Goal: Task Accomplishment & Management: Complete application form

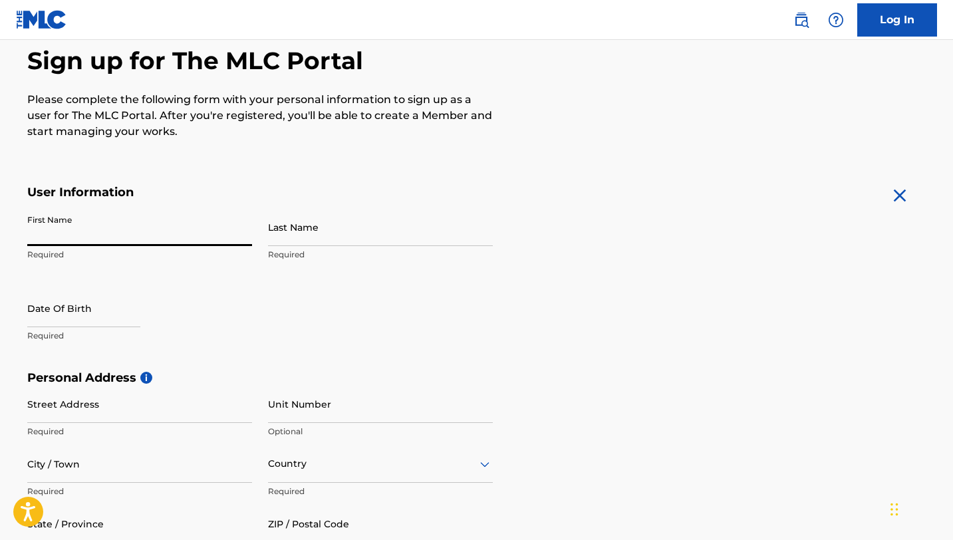
type input "Dejonae"
type input "[PERSON_NAME]"
type input "[STREET_ADDRESS]"
type input "[GEOGRAPHIC_DATA]"
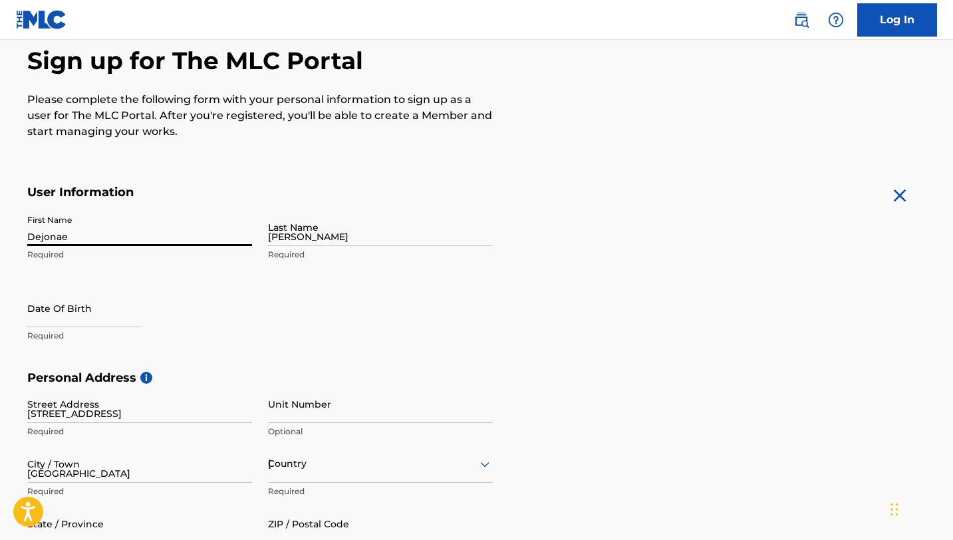
type input "NJ"
type input "07108"
type input "973"
type input "4243482"
type input "[EMAIL_ADDRESS][DOMAIN_NAME]"
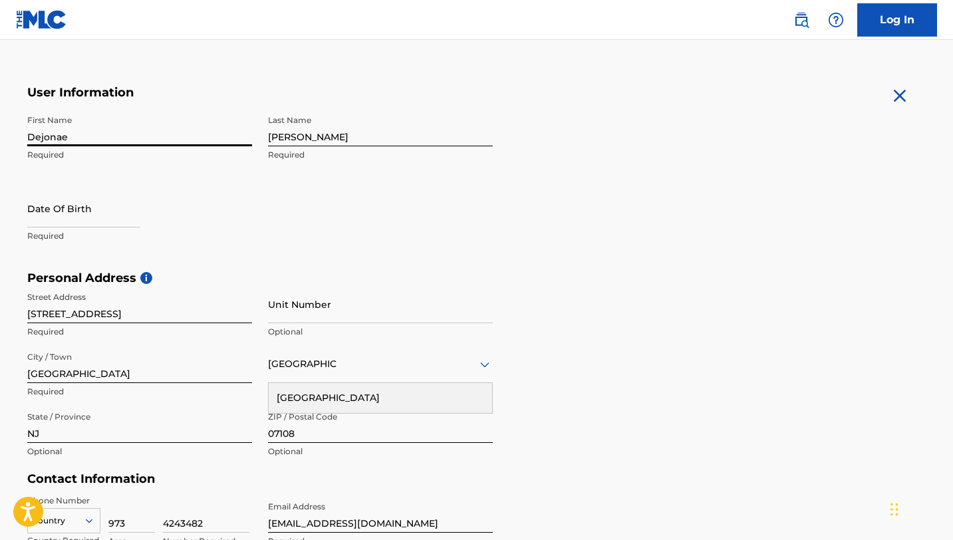
scroll to position [229, 0]
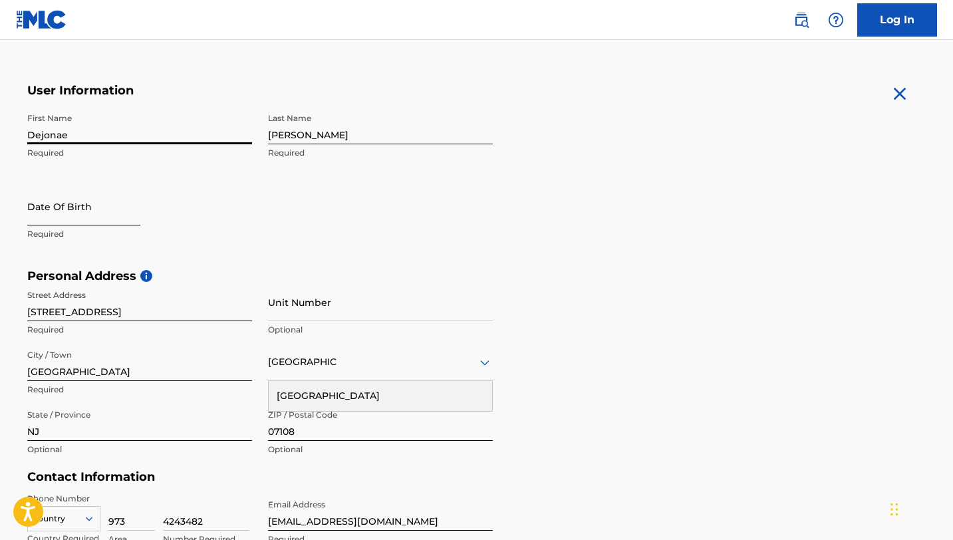
select select "8"
select select "2025"
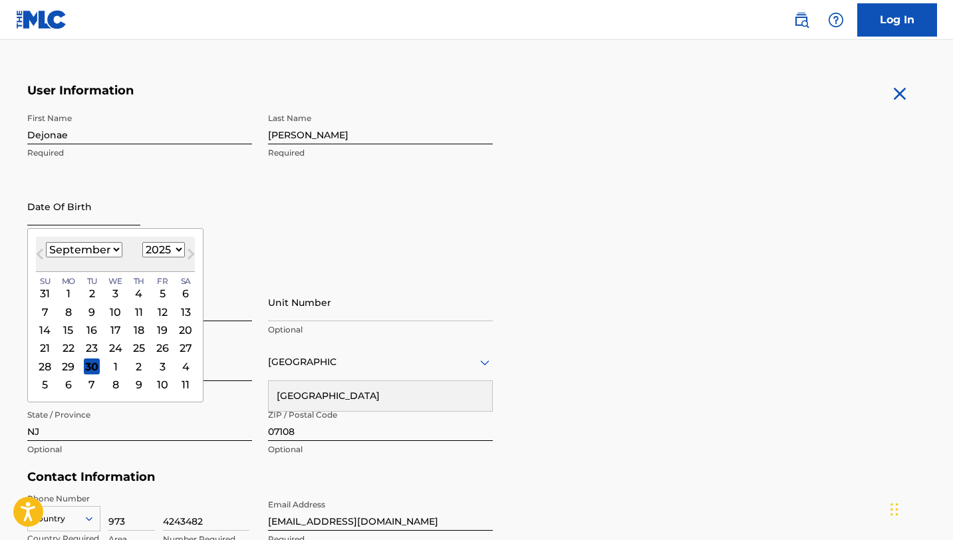
click at [77, 210] on input "text" at bounding box center [83, 207] width 113 height 38
click at [97, 250] on select "January February March April May June July August September October November De…" at bounding box center [84, 249] width 77 height 15
select select "2"
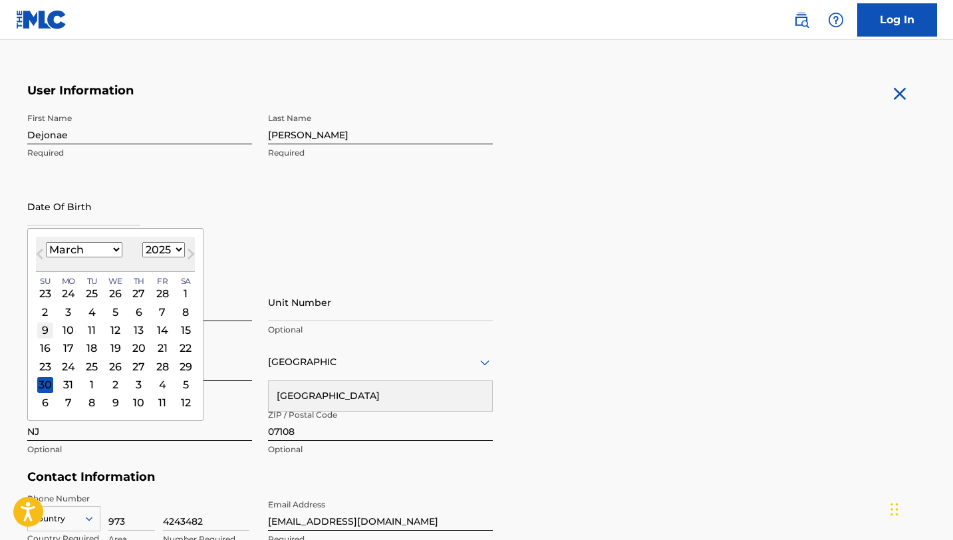
click at [49, 333] on div "9" at bounding box center [45, 330] width 16 height 16
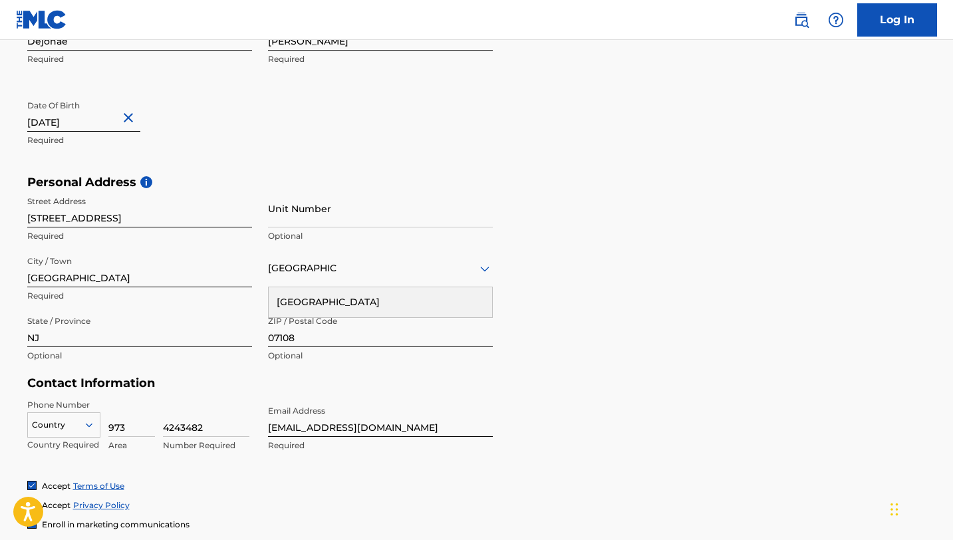
scroll to position [327, 0]
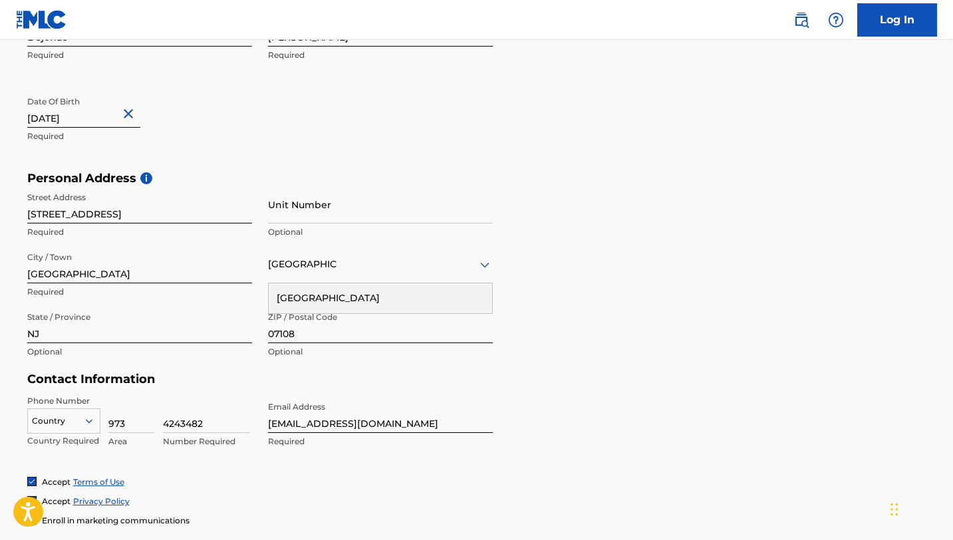
type input "March 9 1994"
click at [178, 214] on input "[STREET_ADDRESS]" at bounding box center [139, 205] width 225 height 38
type input "[STREET_ADDRESS]"
click at [284, 212] on input "Unit Number" at bounding box center [380, 205] width 225 height 38
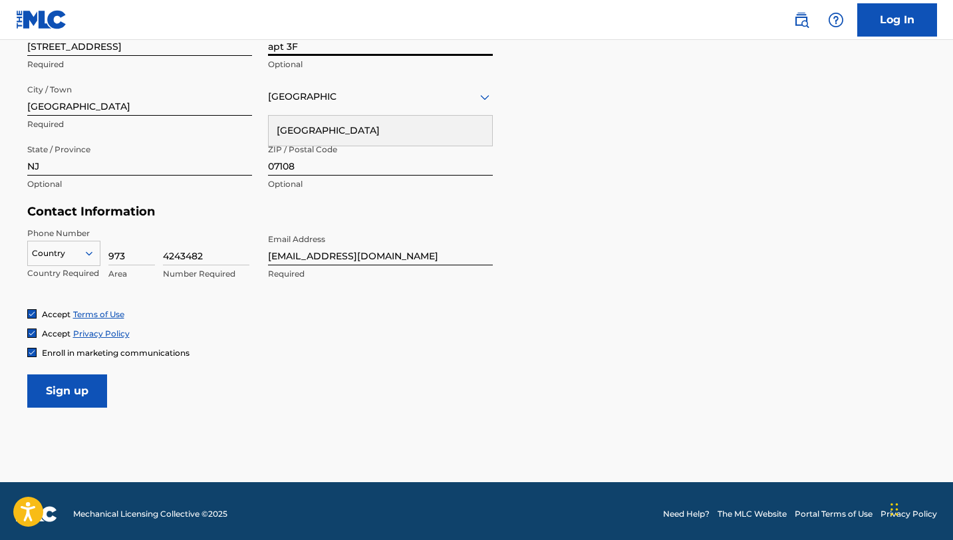
scroll to position [496, 0]
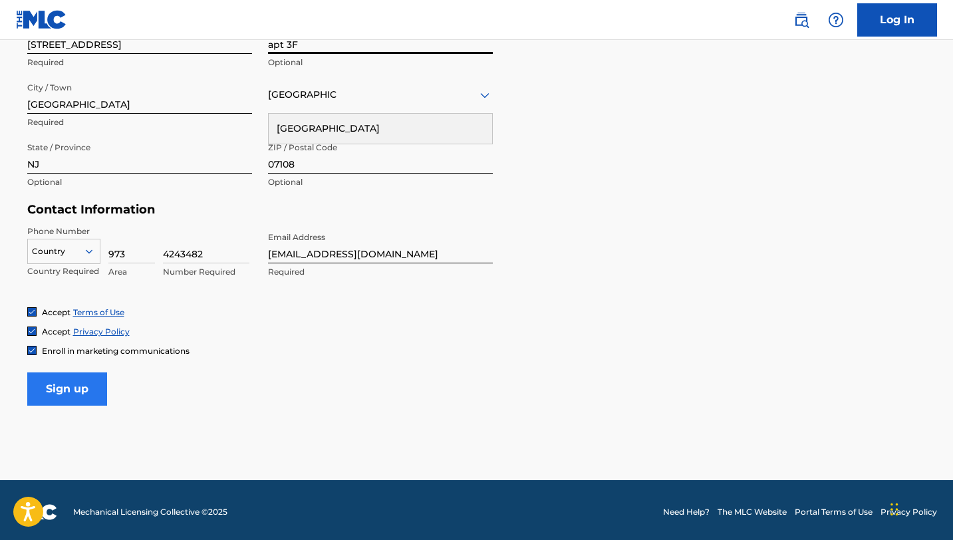
type input "apt 3F"
click at [80, 383] on input "Sign up" at bounding box center [67, 389] width 80 height 33
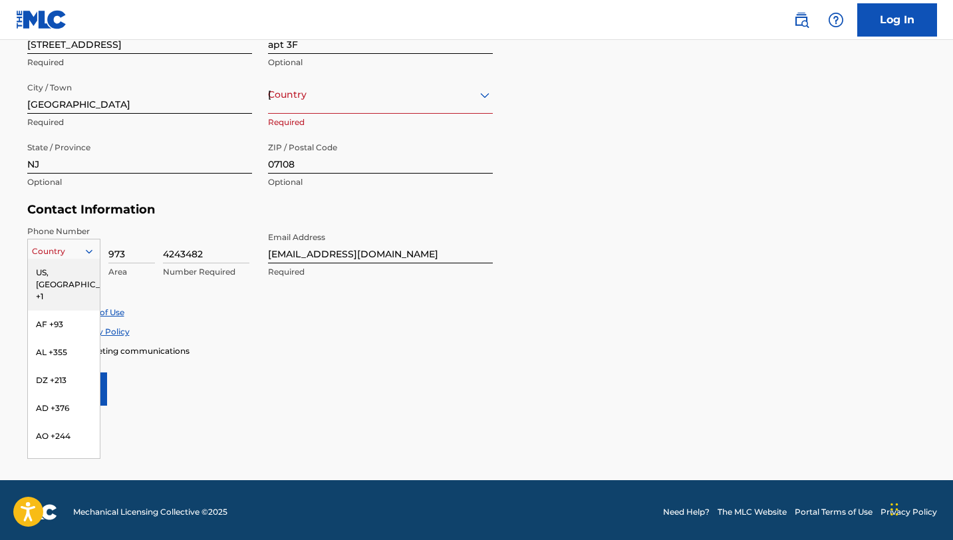
click at [58, 259] on div "US, CA +1, 1 of 216. 216 results available. Use Up and Down to choose options, …" at bounding box center [63, 249] width 73 height 20
click at [63, 271] on div "US, [GEOGRAPHIC_DATA] +1" at bounding box center [64, 285] width 72 height 52
click at [82, 272] on div "US, [GEOGRAPHIC_DATA] +1" at bounding box center [64, 285] width 72 height 52
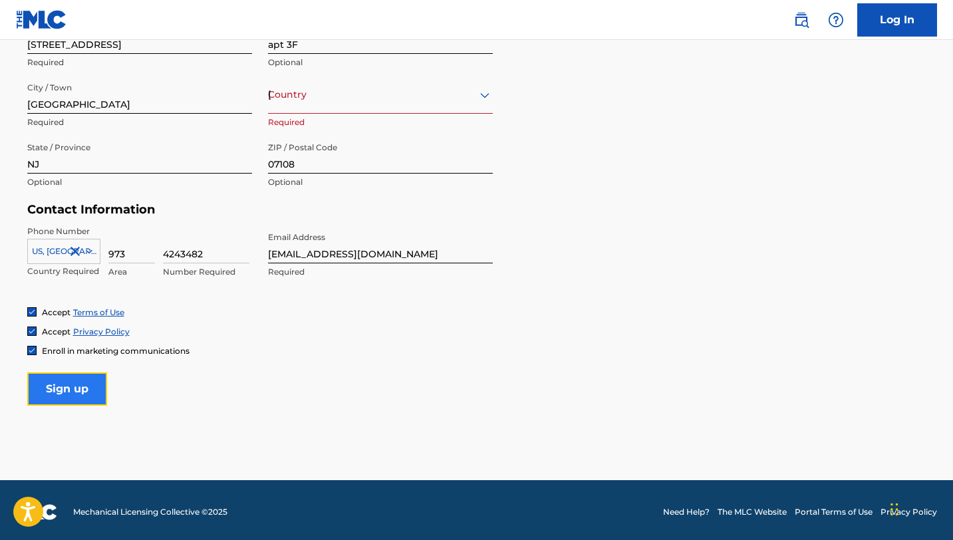
click at [84, 395] on input "Sign up" at bounding box center [67, 389] width 80 height 33
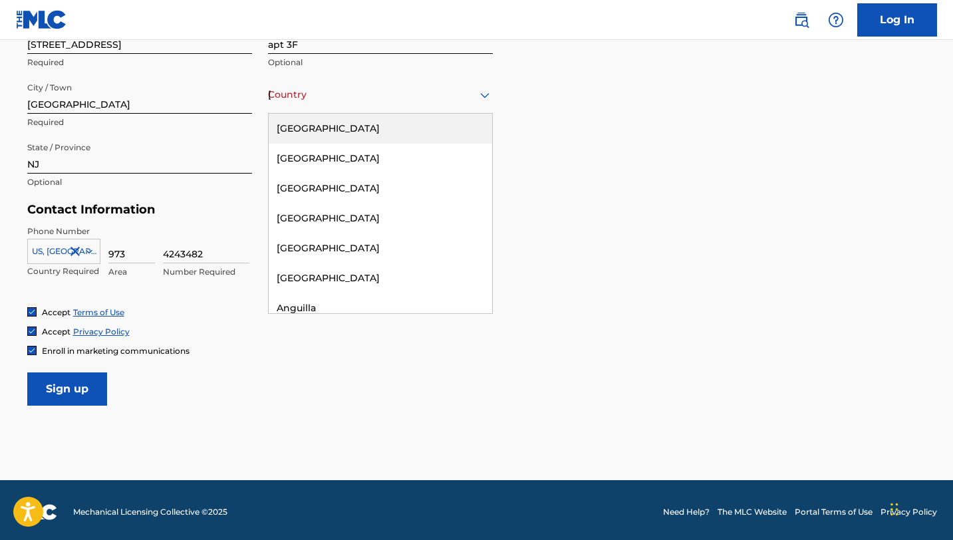
click at [349, 106] on div "Country United States" at bounding box center [380, 95] width 225 height 38
click at [349, 132] on div "[GEOGRAPHIC_DATA]" at bounding box center [381, 129] width 224 height 30
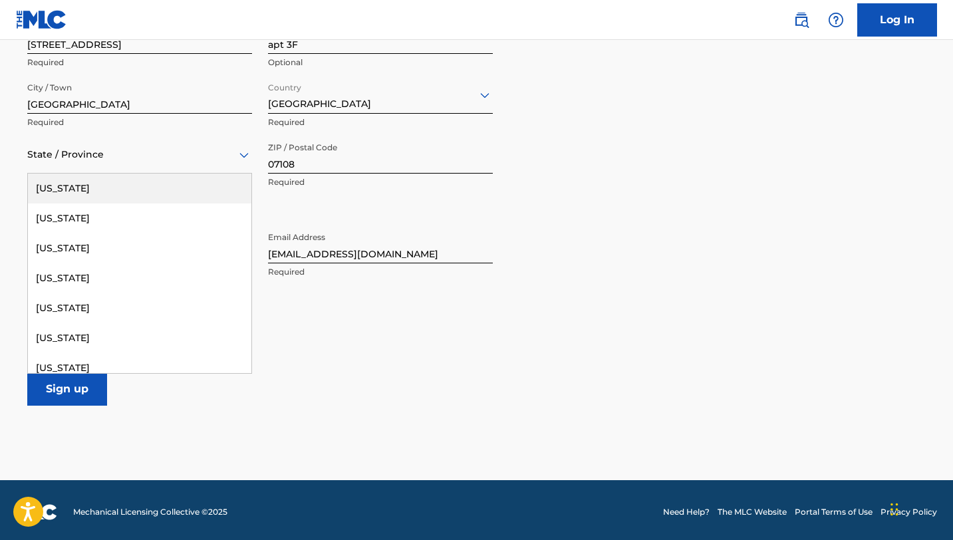
click at [159, 164] on div "State / Province" at bounding box center [139, 155] width 225 height 38
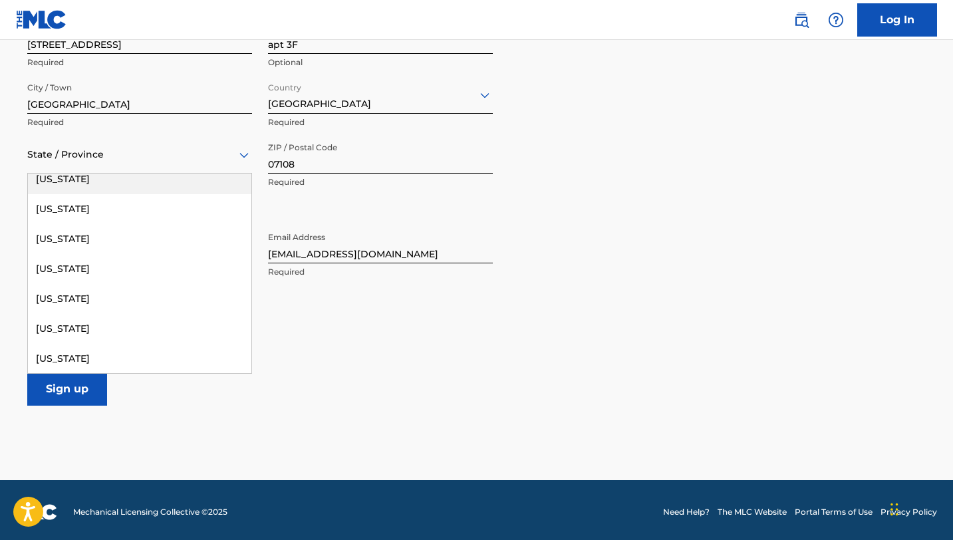
scroll to position [848, 0]
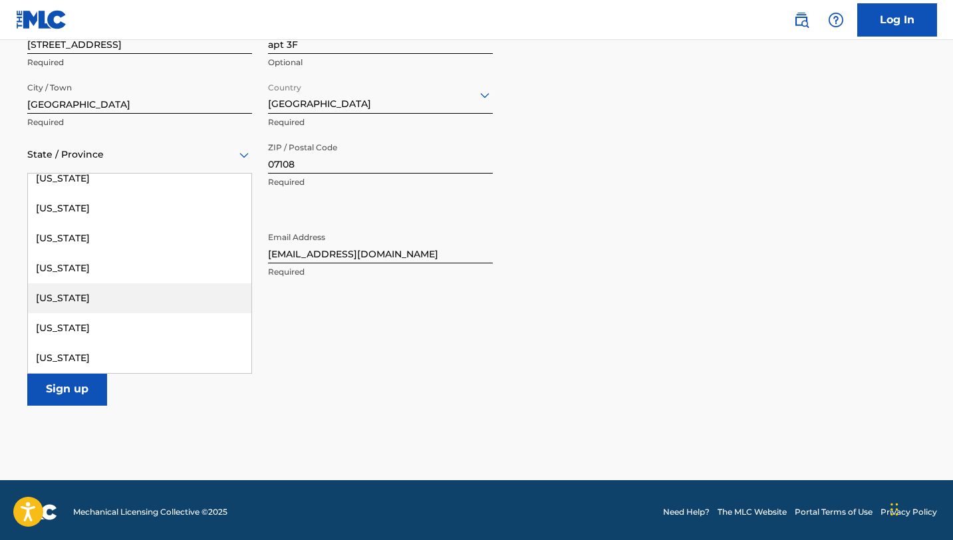
click at [96, 299] on div "[US_STATE]" at bounding box center [140, 298] width 224 height 30
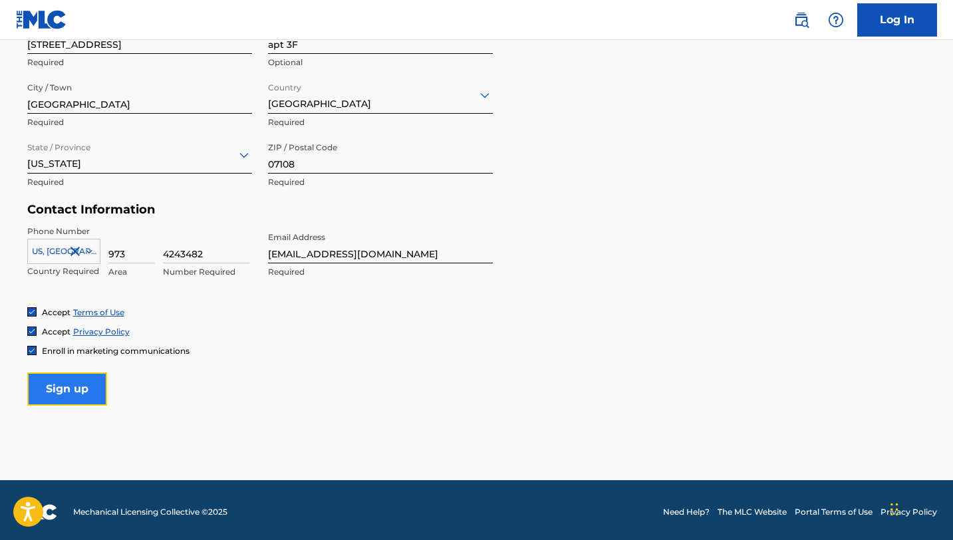
click at [65, 396] on input "Sign up" at bounding box center [67, 389] width 80 height 33
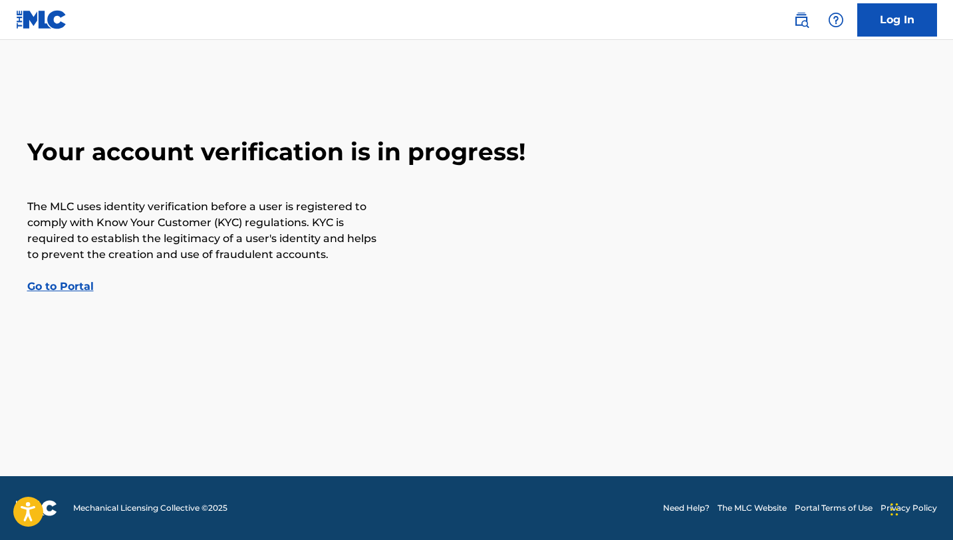
click at [73, 285] on link "Go to Portal" at bounding box center [60, 286] width 67 height 13
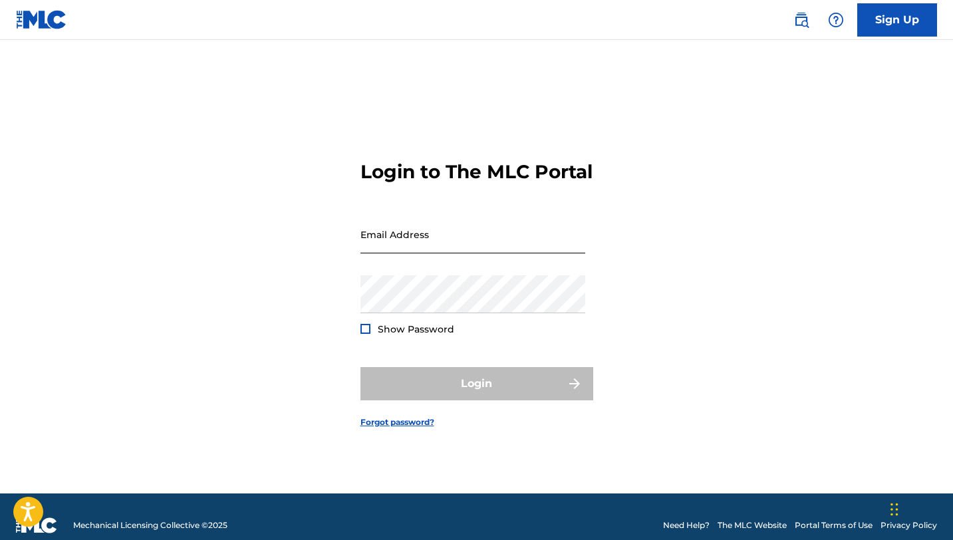
click at [467, 248] on input "Email Address" at bounding box center [473, 235] width 225 height 38
type input "[EMAIL_ADDRESS][DOMAIN_NAME]"
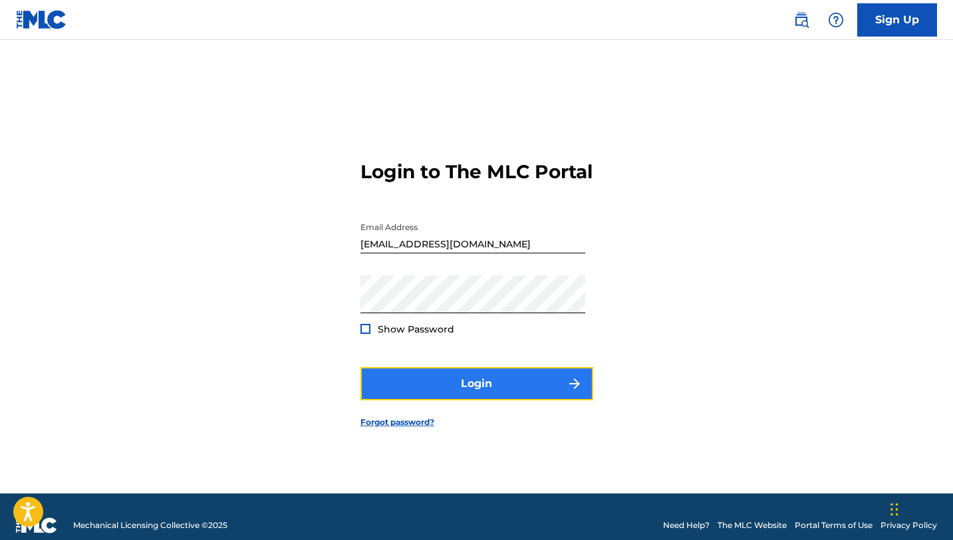
click at [500, 394] on button "Login" at bounding box center [477, 383] width 233 height 33
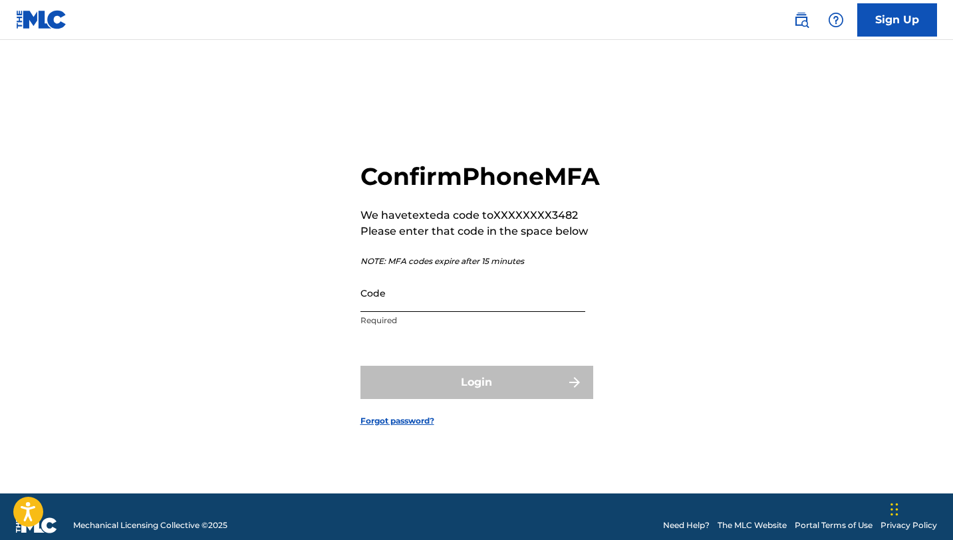
click at [436, 307] on input "Code" at bounding box center [473, 293] width 225 height 38
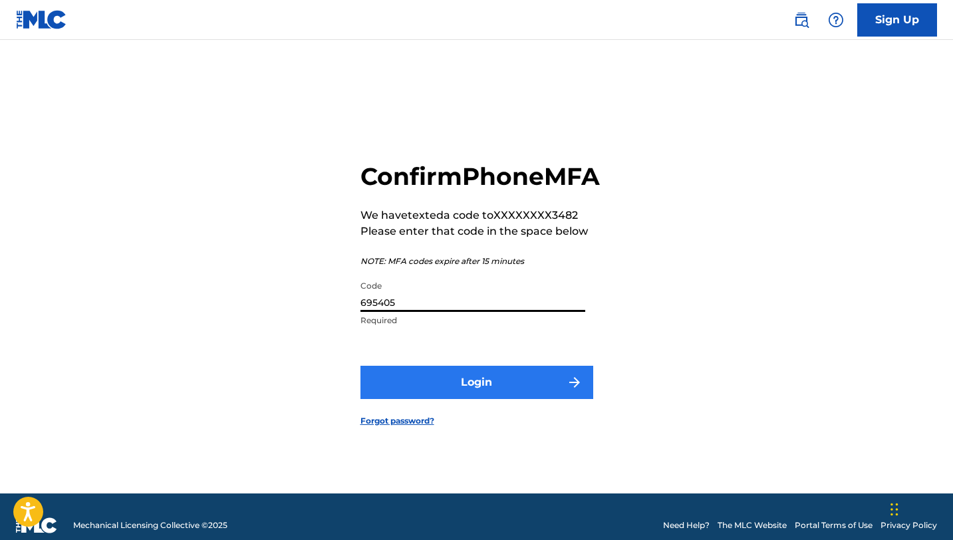
type input "695405"
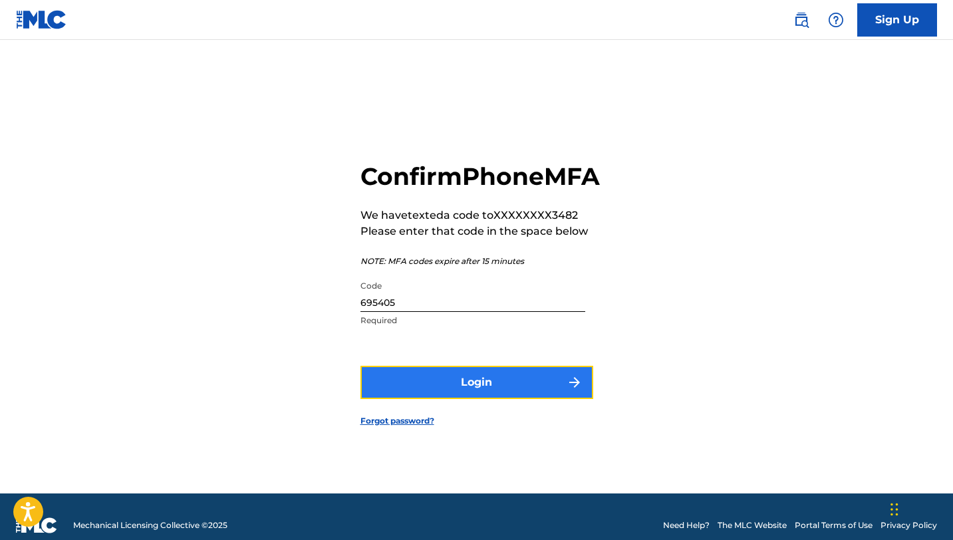
click at [494, 399] on button "Login" at bounding box center [477, 382] width 233 height 33
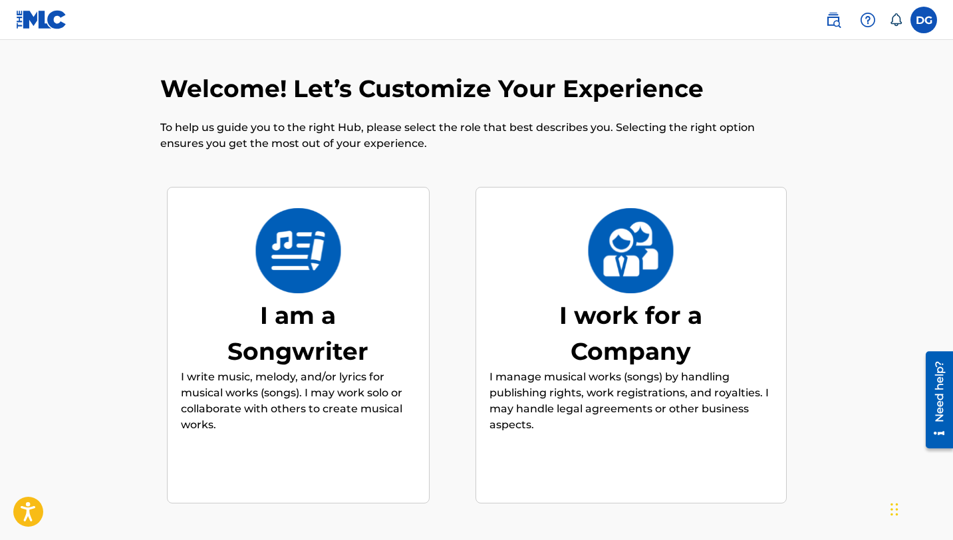
click at [345, 340] on div "I am a Songwriter" at bounding box center [298, 333] width 200 height 72
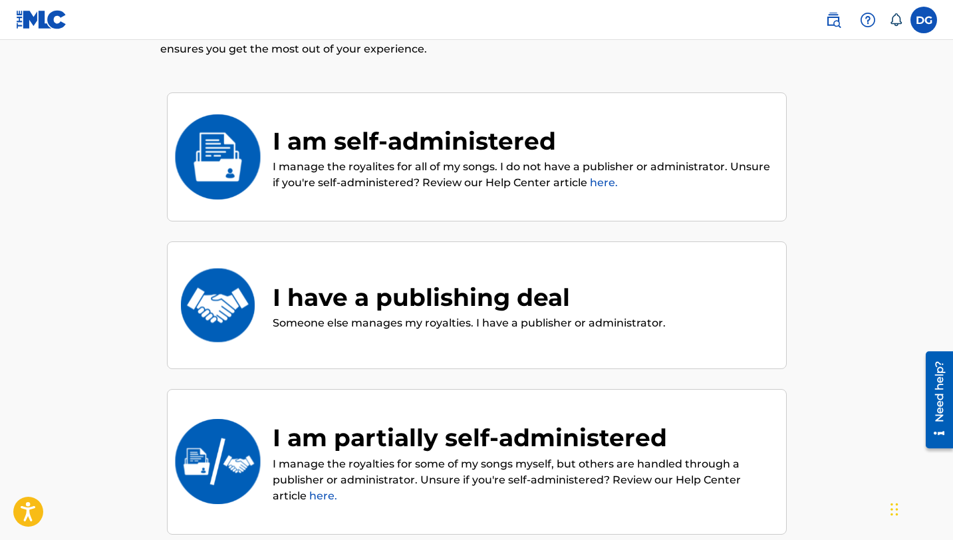
scroll to position [88, 0]
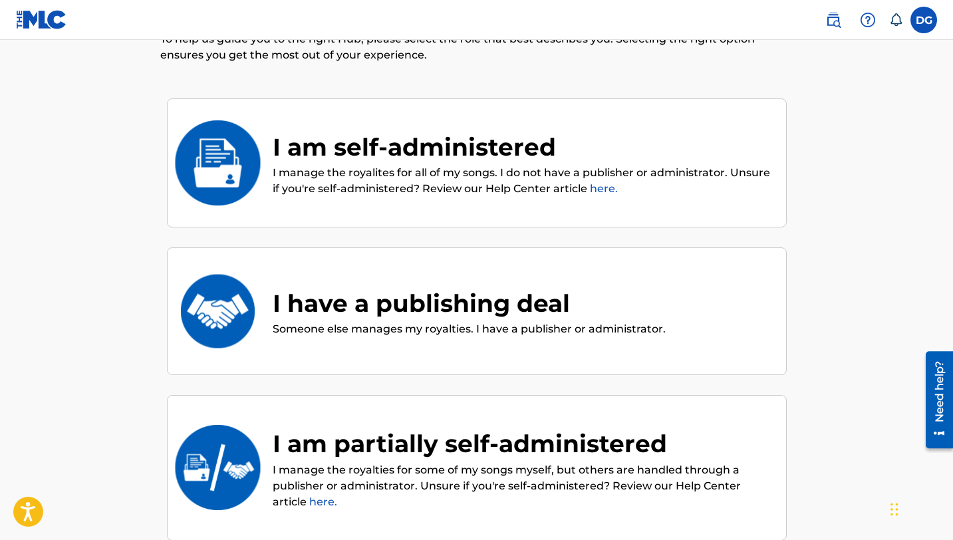
click at [240, 163] on img at bounding box center [217, 162] width 87 height 85
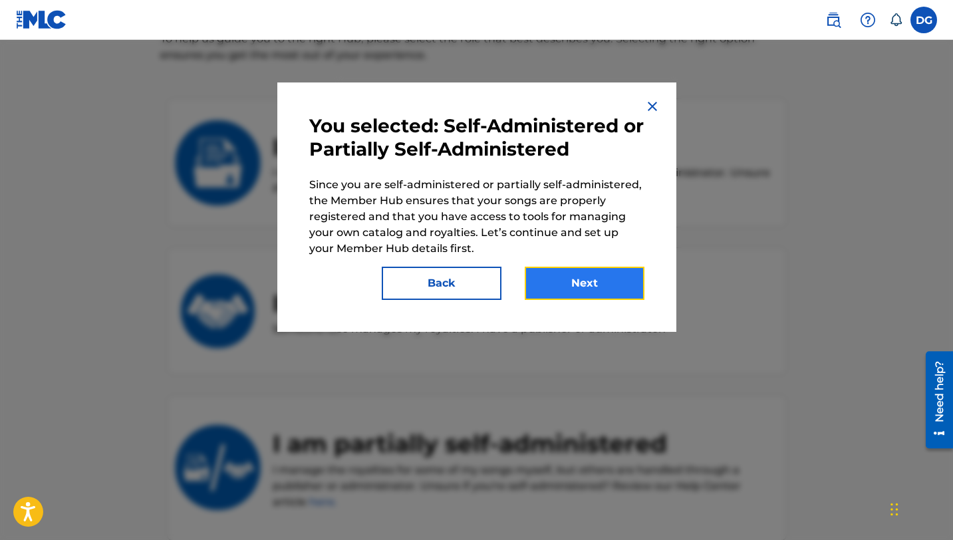
click at [588, 277] on button "Next" at bounding box center [585, 283] width 120 height 33
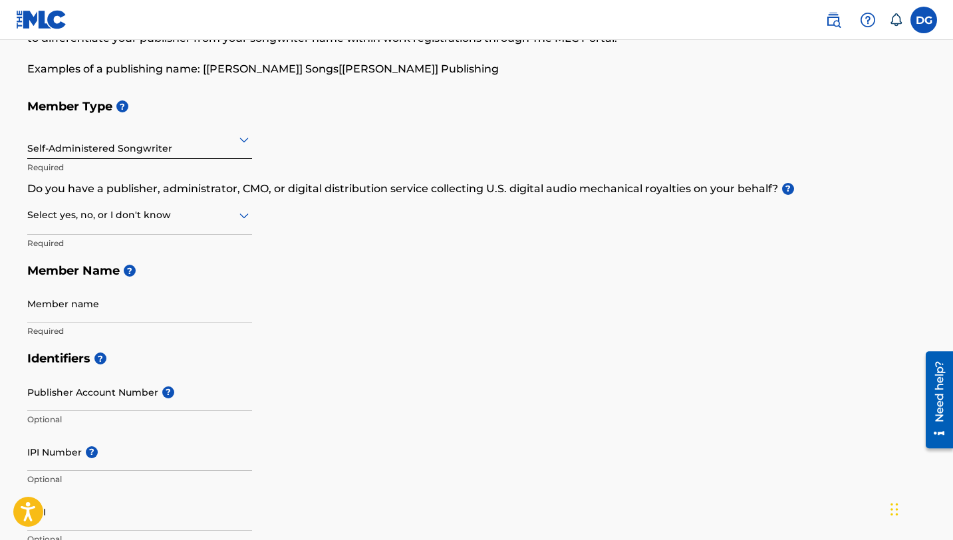
scroll to position [99, 0]
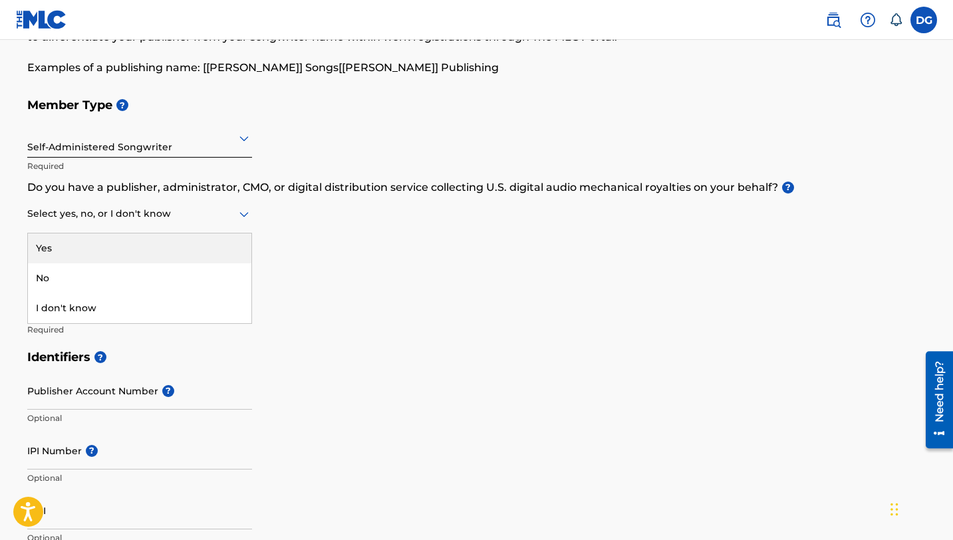
click at [214, 220] on div at bounding box center [139, 214] width 225 height 17
click at [205, 246] on div "Yes" at bounding box center [140, 249] width 224 height 30
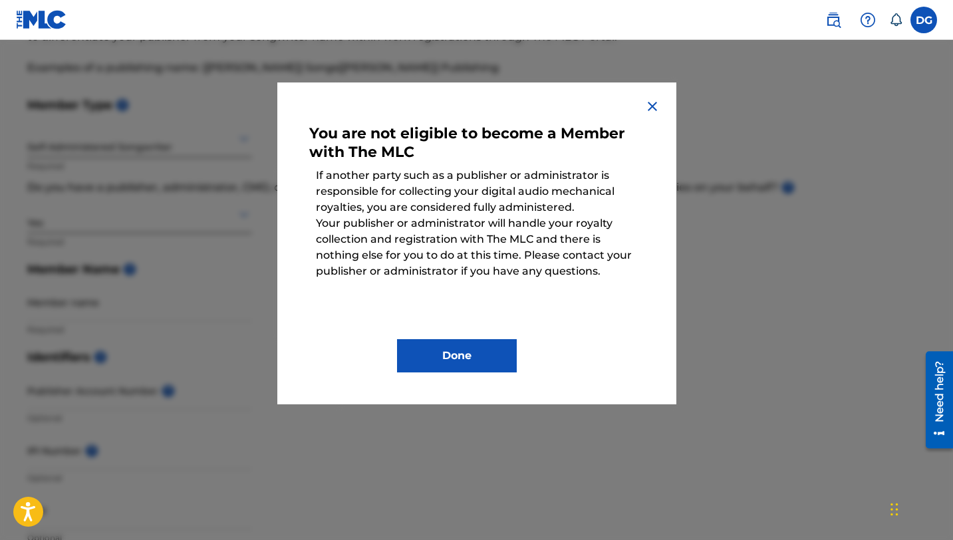
click at [654, 106] on img at bounding box center [653, 106] width 16 height 16
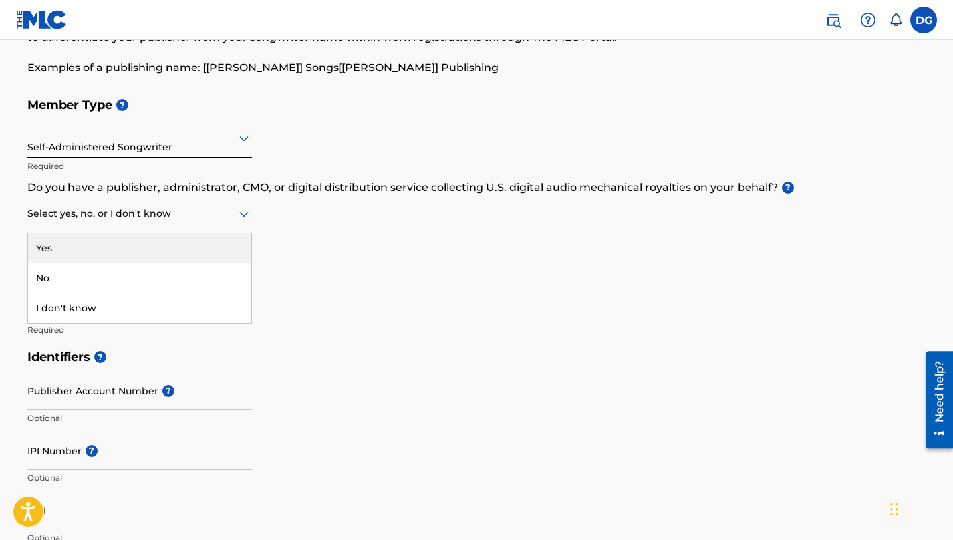
click at [210, 214] on div at bounding box center [139, 214] width 225 height 17
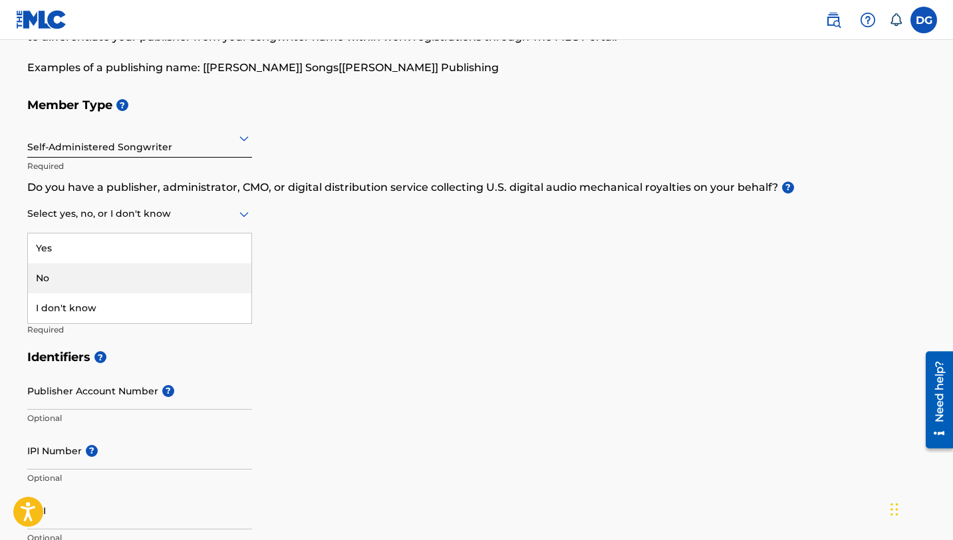
click at [170, 283] on div "No" at bounding box center [140, 278] width 224 height 30
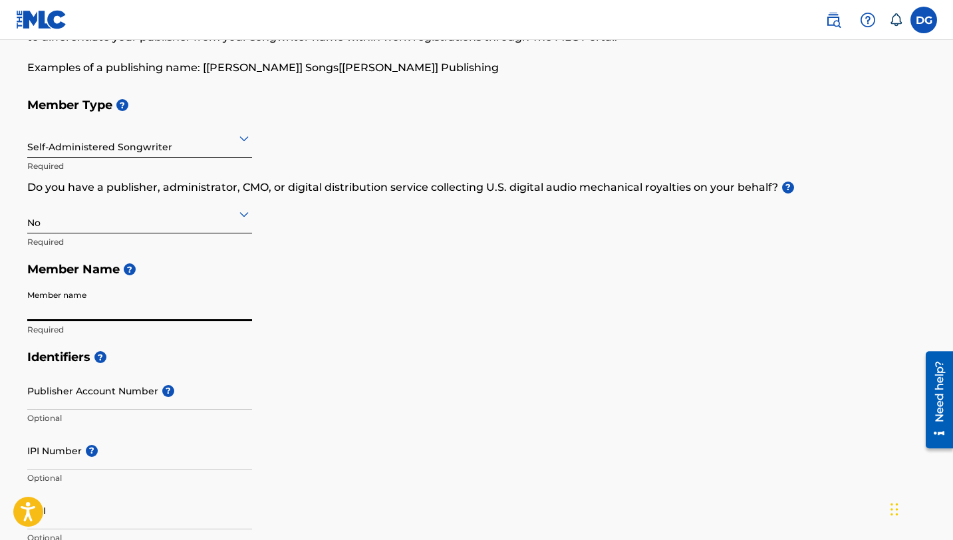
click at [192, 310] on input "Member name" at bounding box center [139, 302] width 225 height 38
type input "[PERSON_NAME]"
type input "[STREET_ADDRESS]"
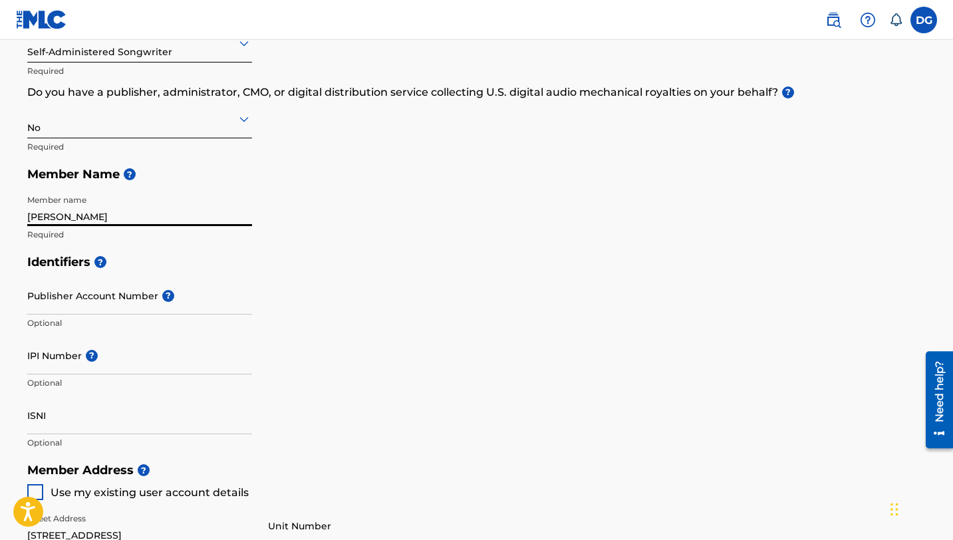
scroll to position [202, 0]
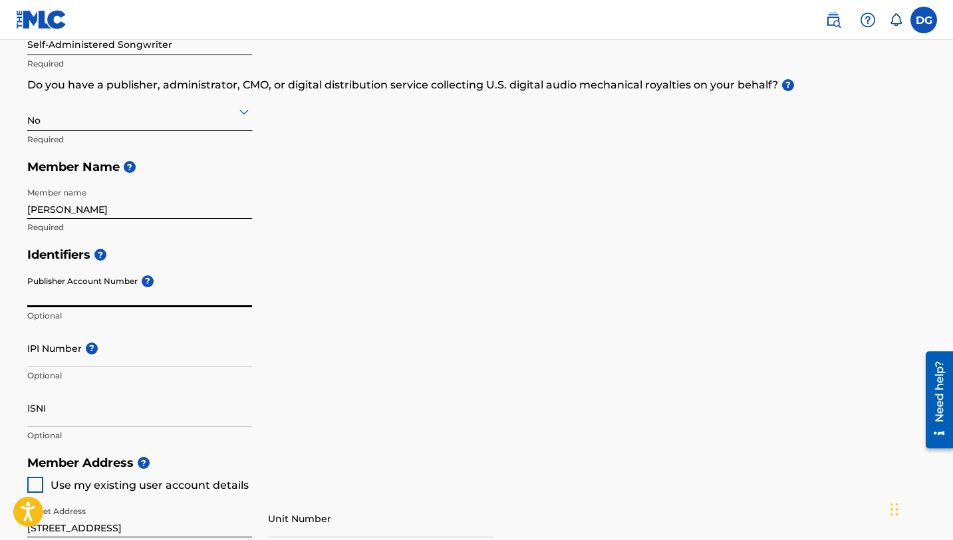
click at [110, 294] on input "Publisher Account Number ?" at bounding box center [139, 288] width 225 height 38
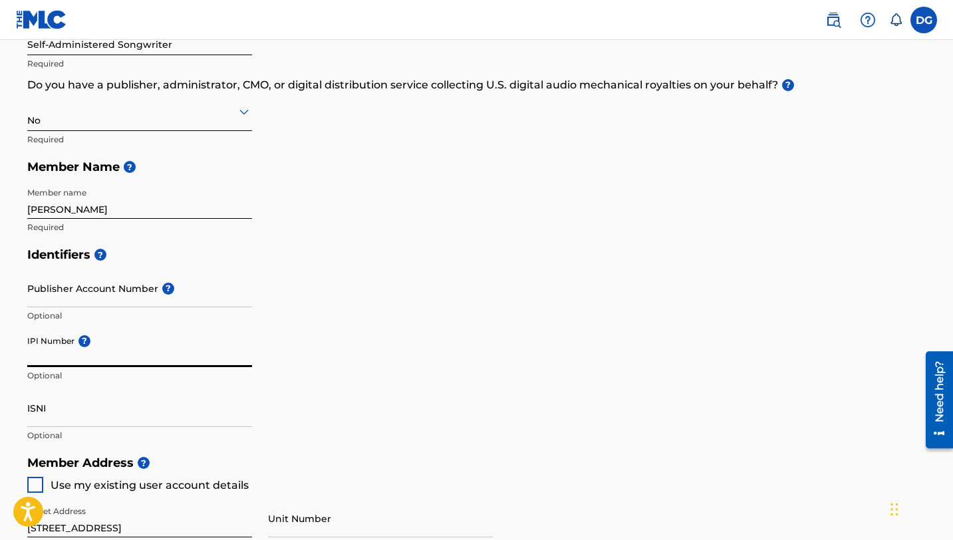
click at [108, 353] on input "IPI Number ?" at bounding box center [139, 348] width 225 height 38
click at [121, 356] on input "IPI Number ?" at bounding box center [139, 348] width 225 height 38
paste input "01166766128"
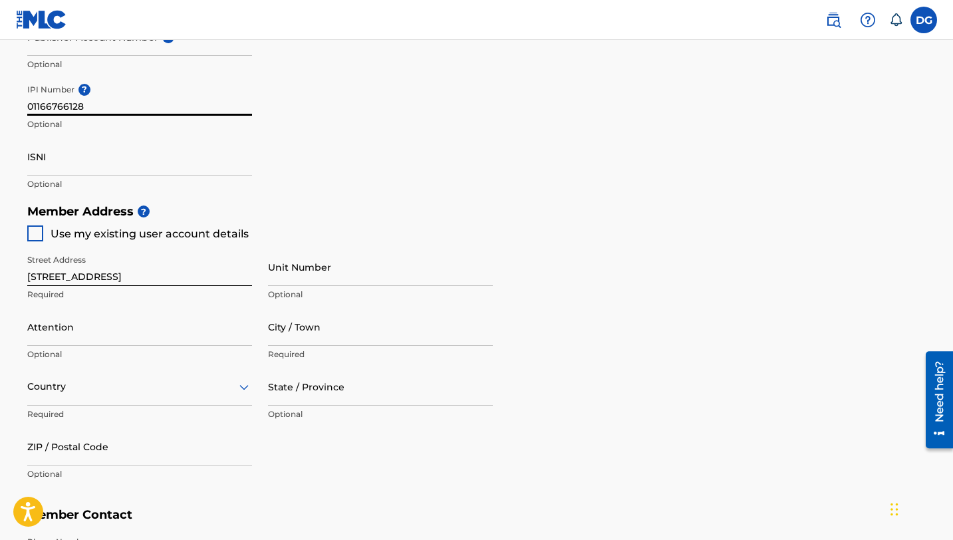
scroll to position [470, 0]
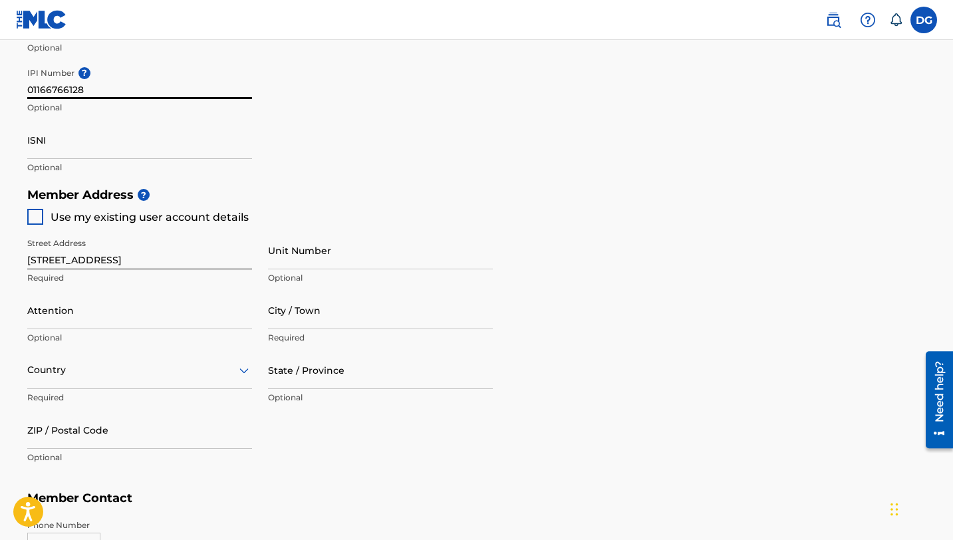
type input "01166766128"
click at [154, 259] on input "[STREET_ADDRESS]" at bounding box center [139, 251] width 225 height 38
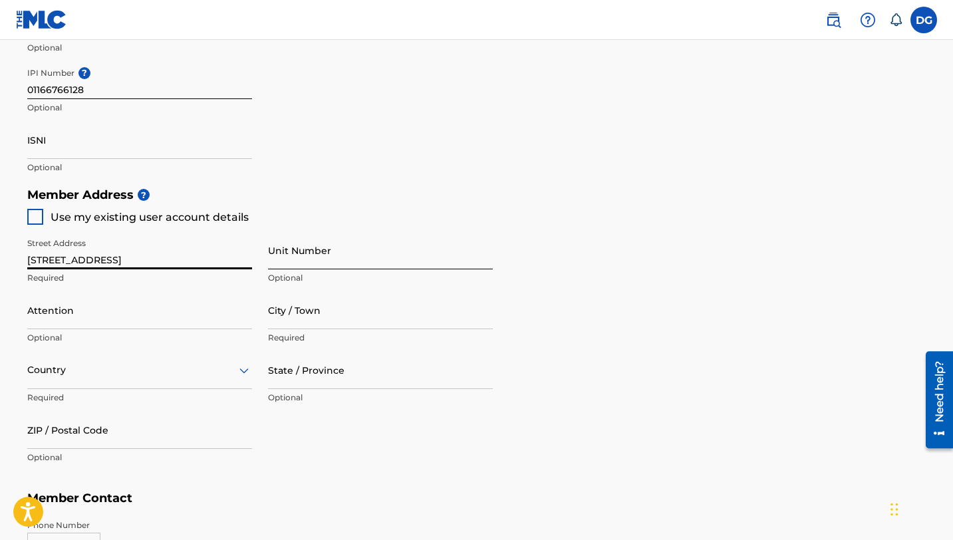
type input "[STREET_ADDRESS]"
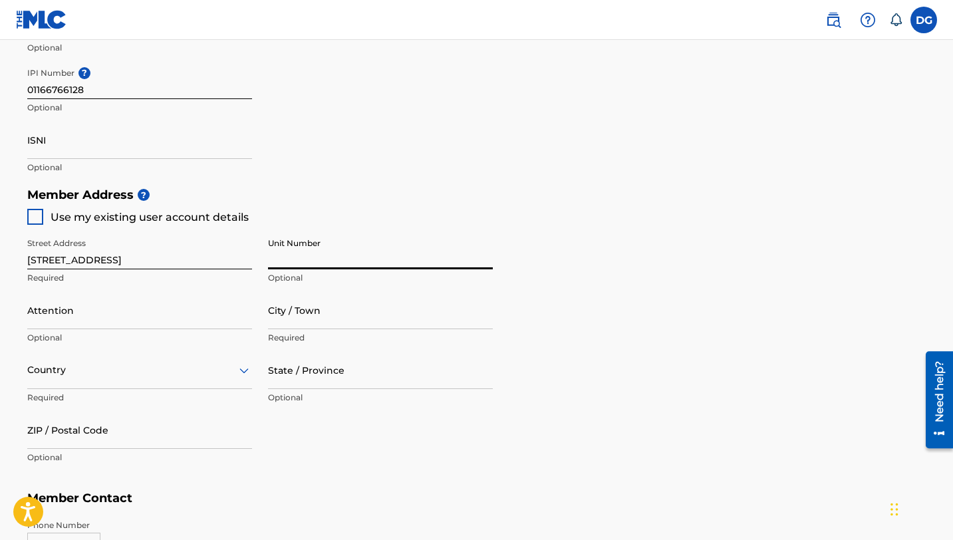
click at [278, 262] on input "Unit Number" at bounding box center [380, 251] width 225 height 38
type input "apt 3F"
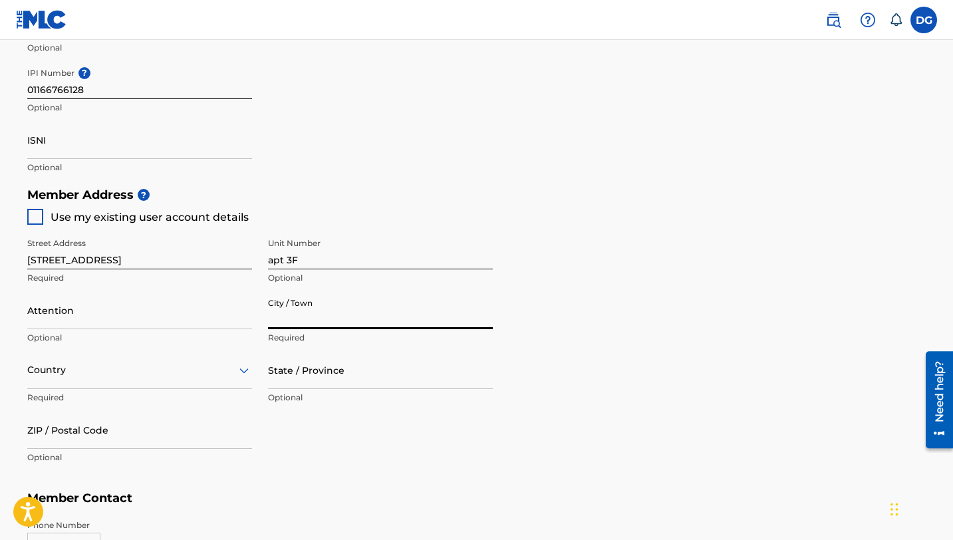
click at [287, 325] on input "City / Town" at bounding box center [380, 310] width 225 height 38
type input "[GEOGRAPHIC_DATA]"
type input "[PERSON_NAME]"
type input "[GEOGRAPHIC_DATA]"
type input "NJ"
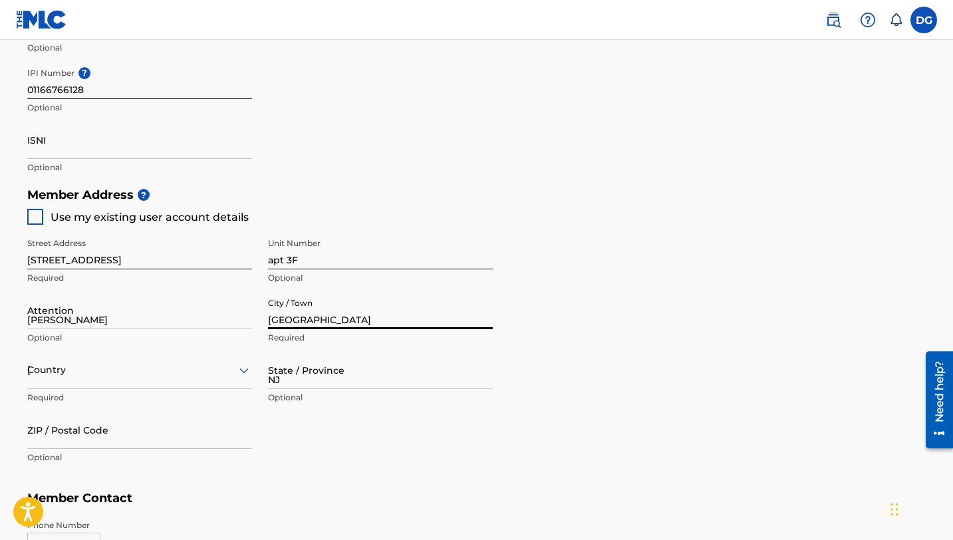
type input "07108"
type input "973"
type input "4243482"
type input "[EMAIL_ADDRESS][DOMAIN_NAME]"
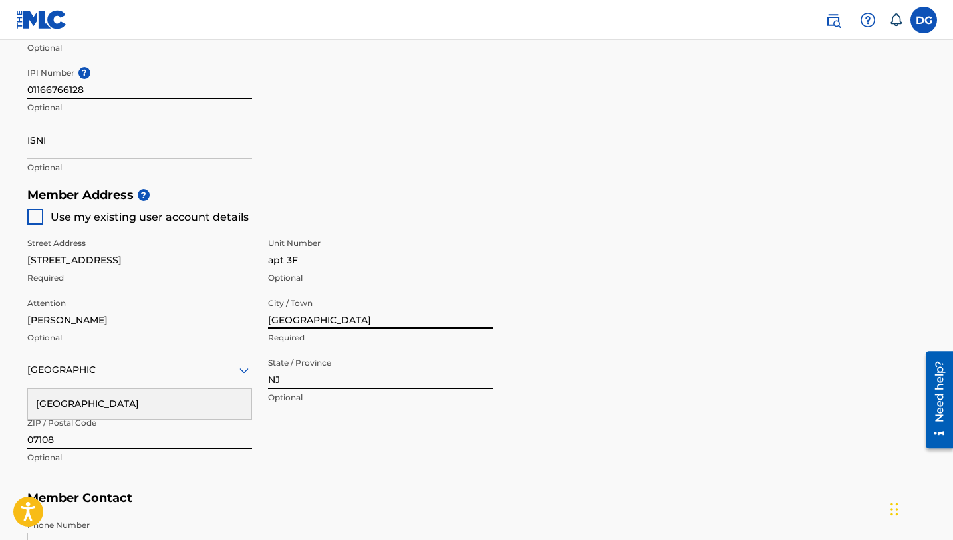
click at [178, 362] on div "[GEOGRAPHIC_DATA]" at bounding box center [139, 370] width 225 height 17
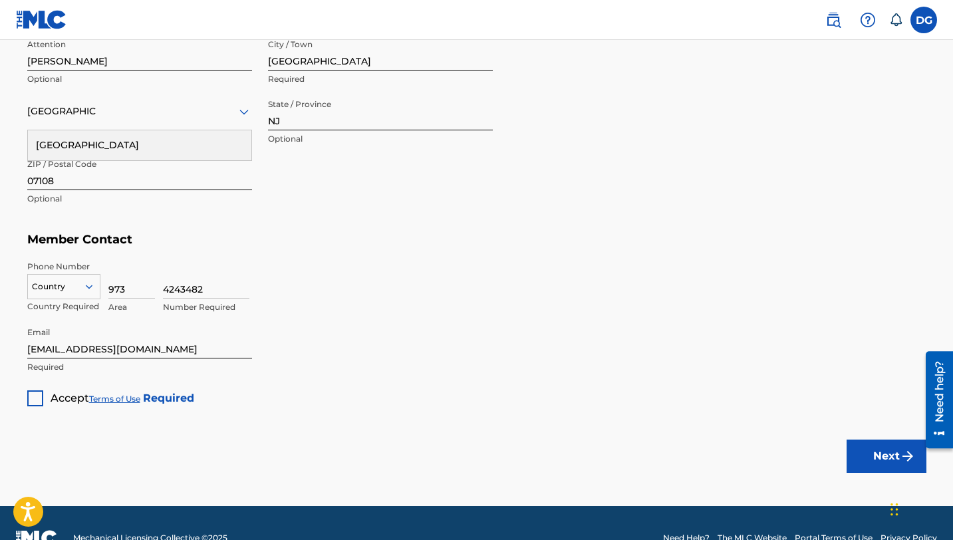
scroll to position [758, 0]
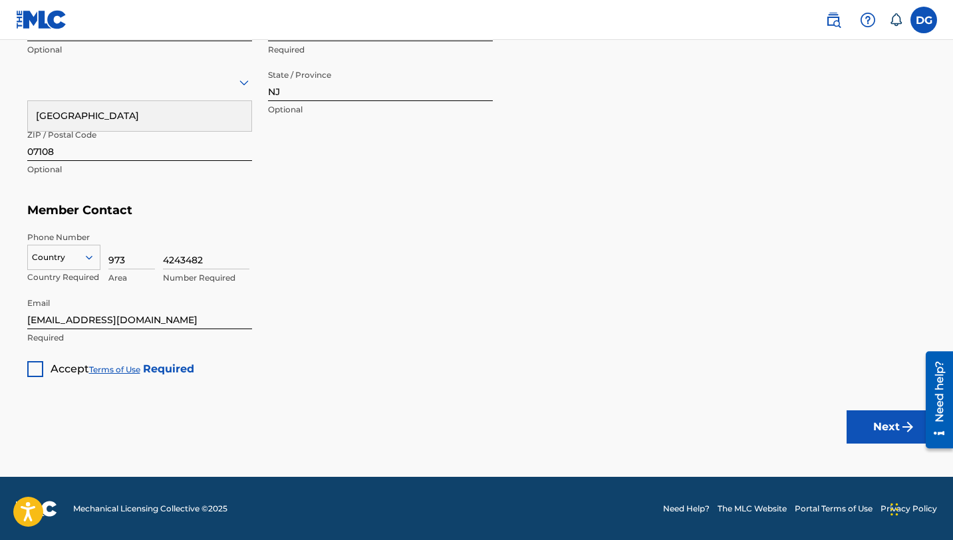
click at [39, 366] on div at bounding box center [35, 369] width 16 height 16
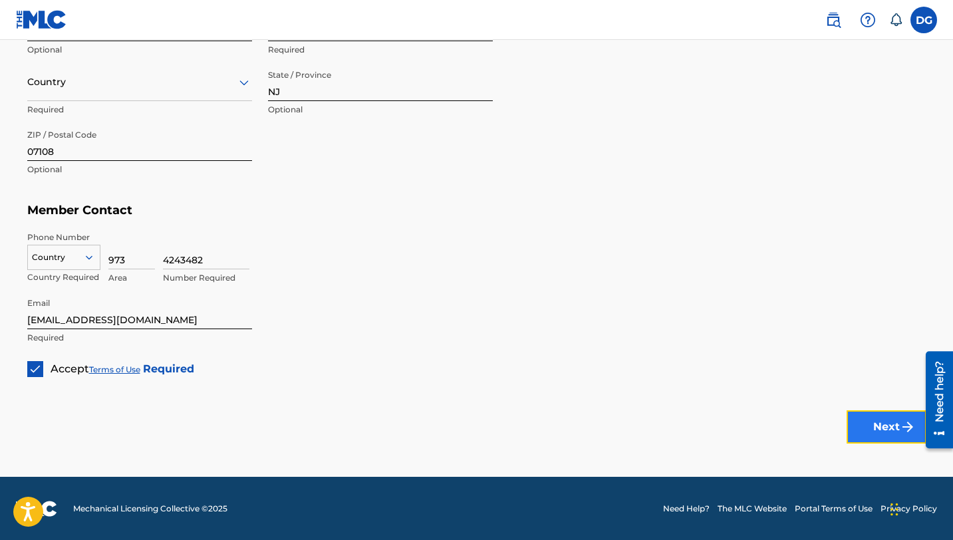
click at [872, 437] on button "Next" at bounding box center [887, 426] width 80 height 33
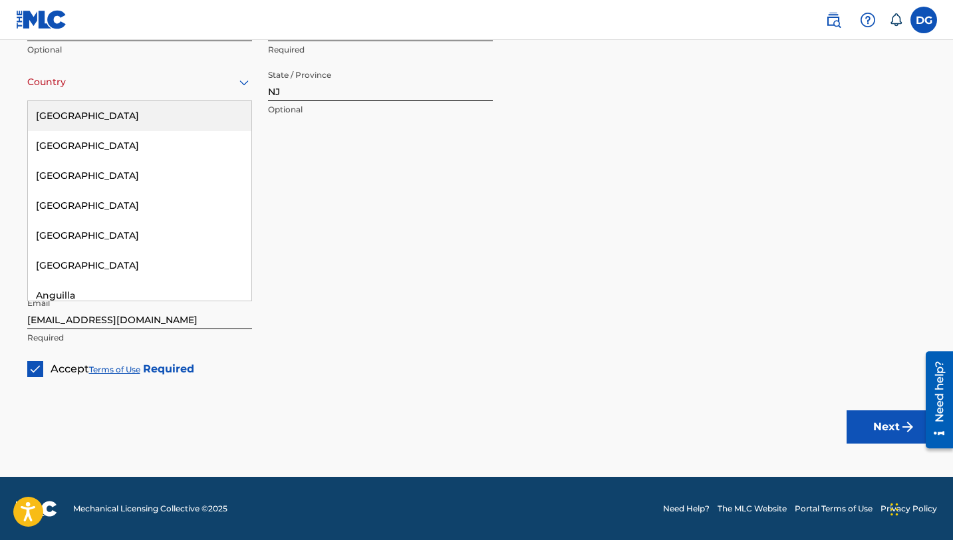
click at [162, 89] on div at bounding box center [139, 82] width 225 height 17
click at [156, 116] on div "[GEOGRAPHIC_DATA]" at bounding box center [140, 116] width 224 height 30
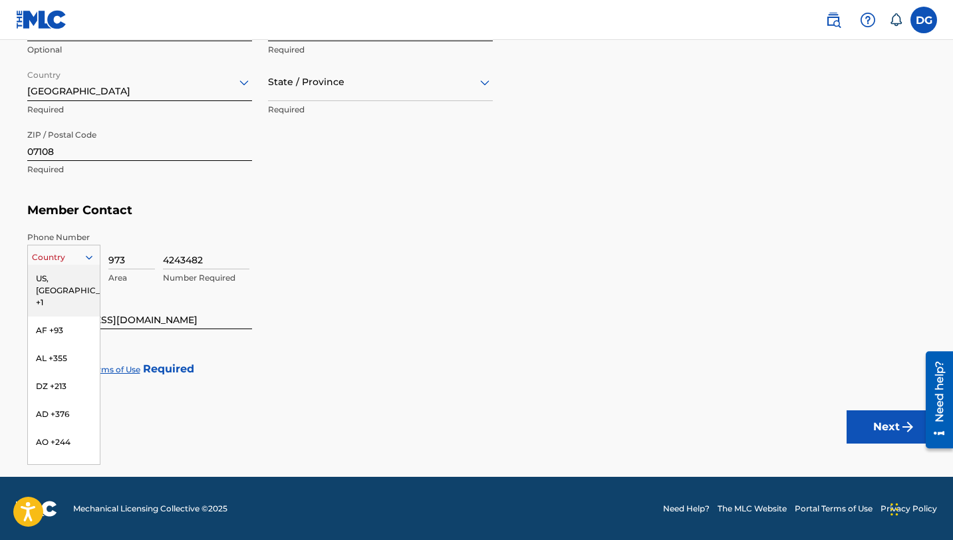
click at [60, 259] on div at bounding box center [64, 257] width 72 height 15
click at [60, 281] on div "US, [GEOGRAPHIC_DATA] +1" at bounding box center [64, 291] width 72 height 52
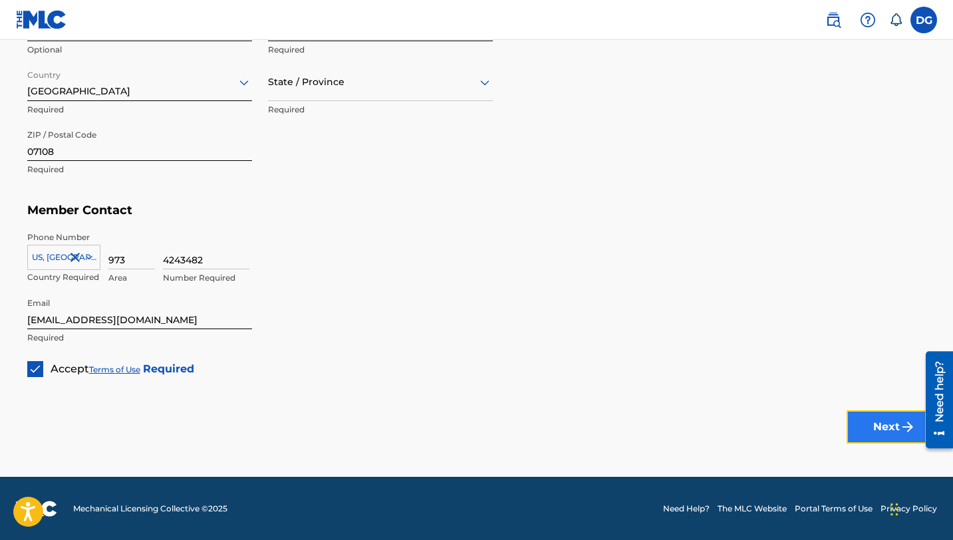
click at [872, 427] on button "Next" at bounding box center [887, 426] width 80 height 33
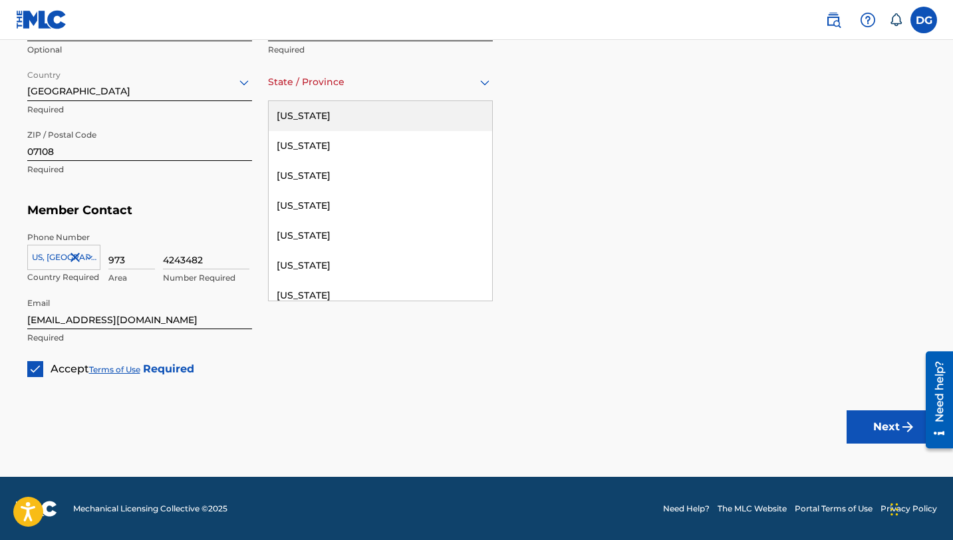
click at [403, 92] on div "State / Province" at bounding box center [380, 82] width 225 height 38
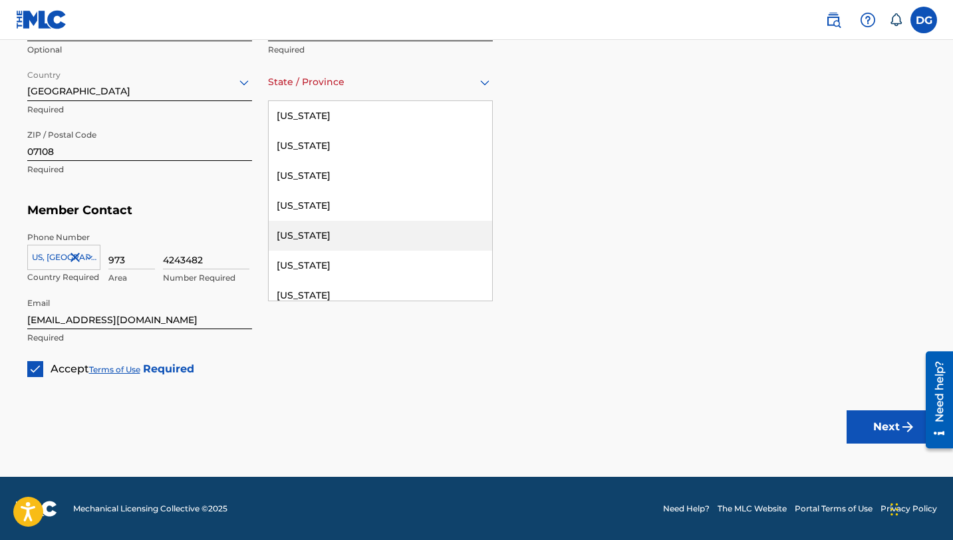
click at [375, 234] on div "[US_STATE]" at bounding box center [381, 236] width 224 height 30
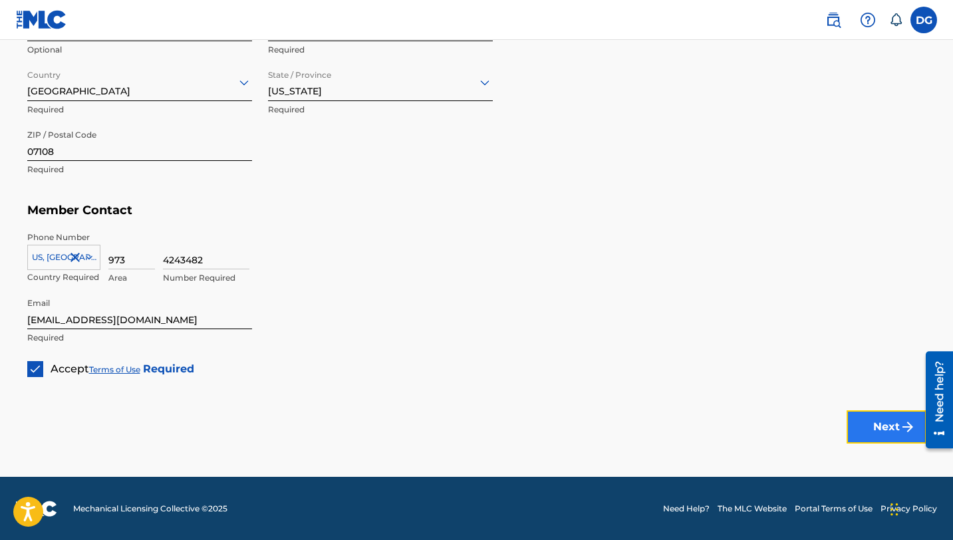
click at [862, 426] on button "Next" at bounding box center [887, 426] width 80 height 33
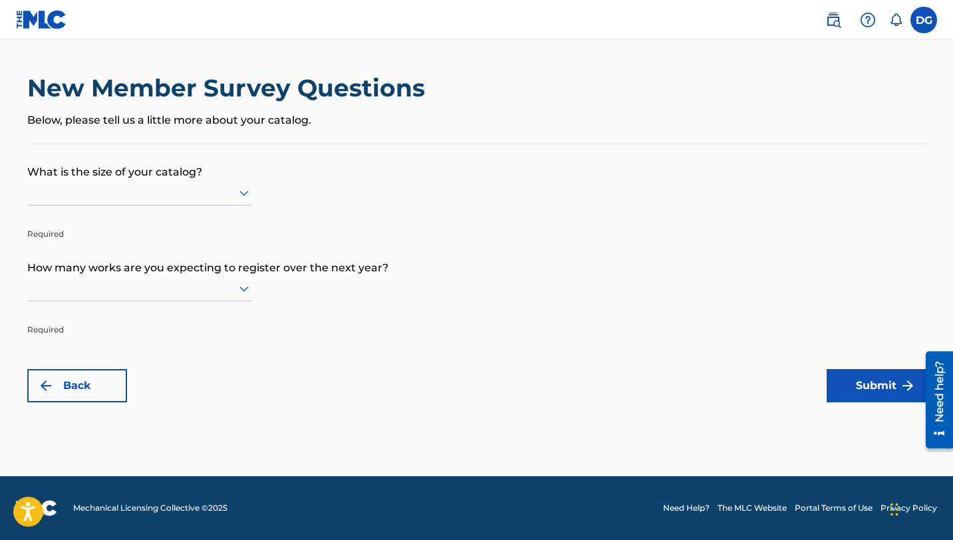
click at [182, 188] on div at bounding box center [139, 192] width 225 height 17
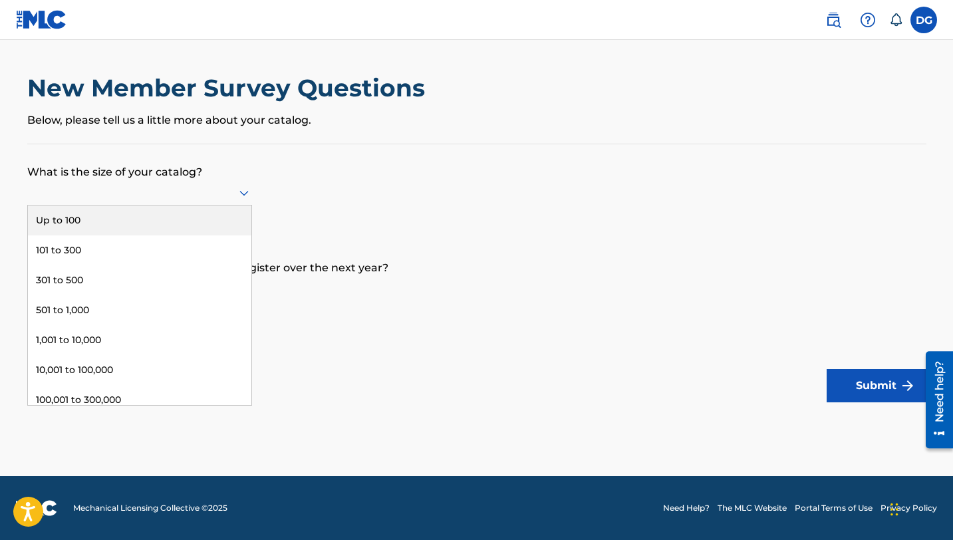
click at [172, 215] on div "Up to 100" at bounding box center [140, 221] width 224 height 30
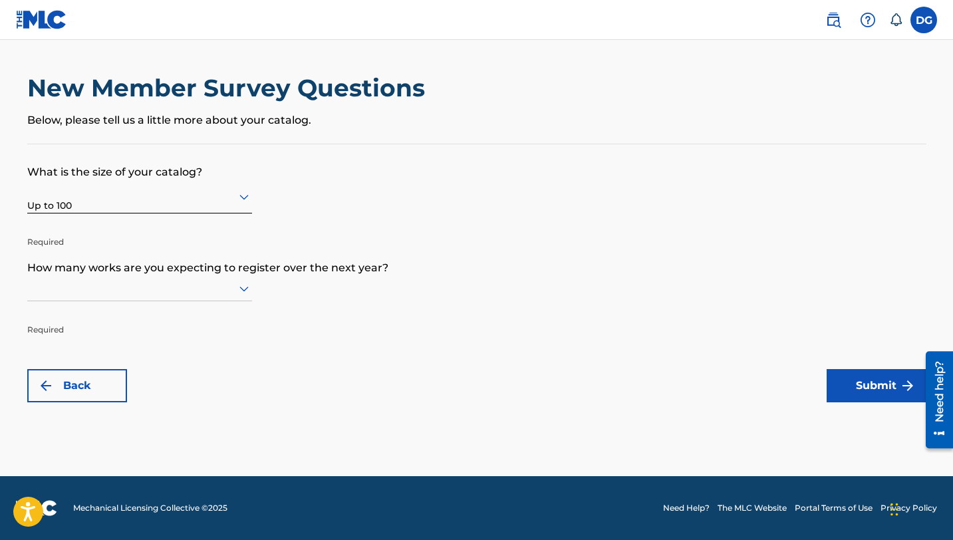
click at [131, 287] on div at bounding box center [139, 288] width 225 height 17
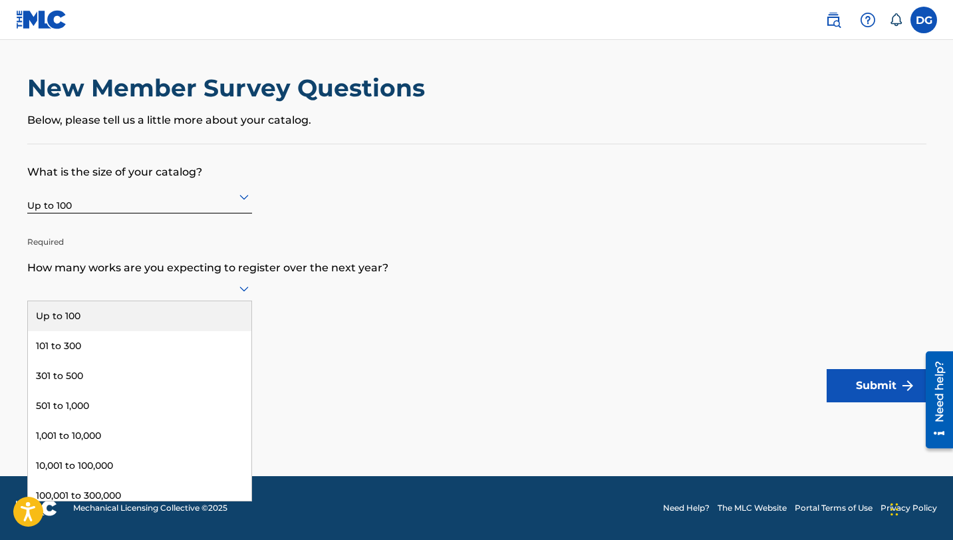
click at [124, 314] on div "Up to 100" at bounding box center [140, 316] width 224 height 30
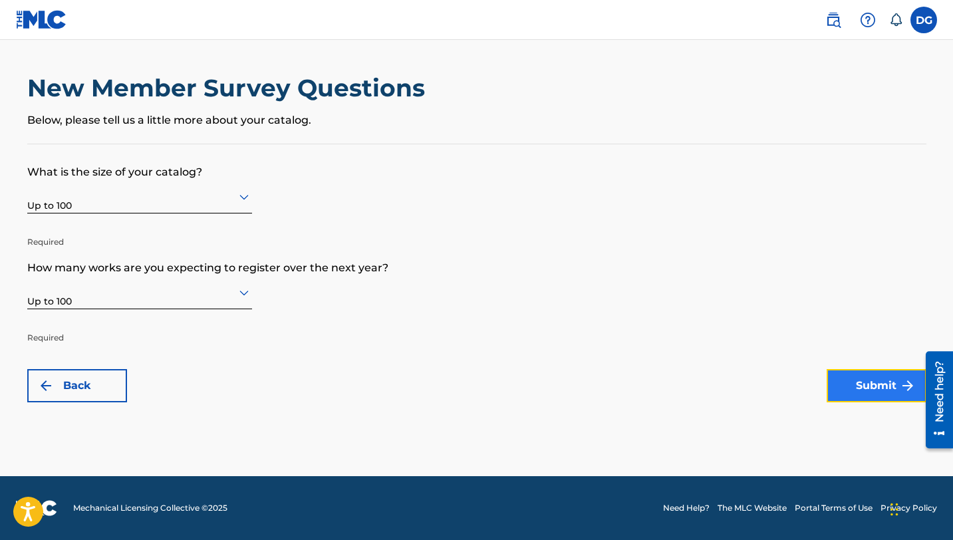
click at [850, 383] on button "Submit" at bounding box center [877, 385] width 100 height 33
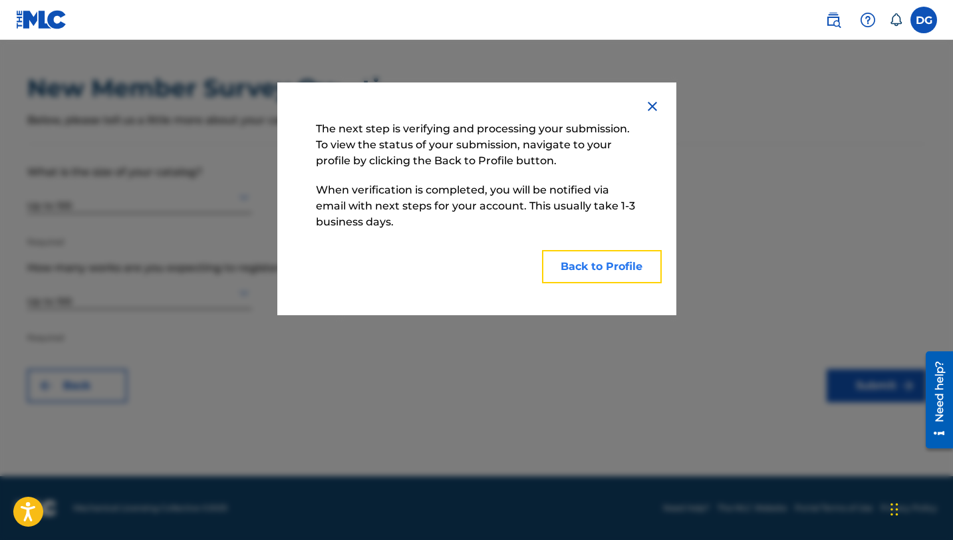
click at [583, 270] on button "Back to Profile" at bounding box center [602, 266] width 120 height 33
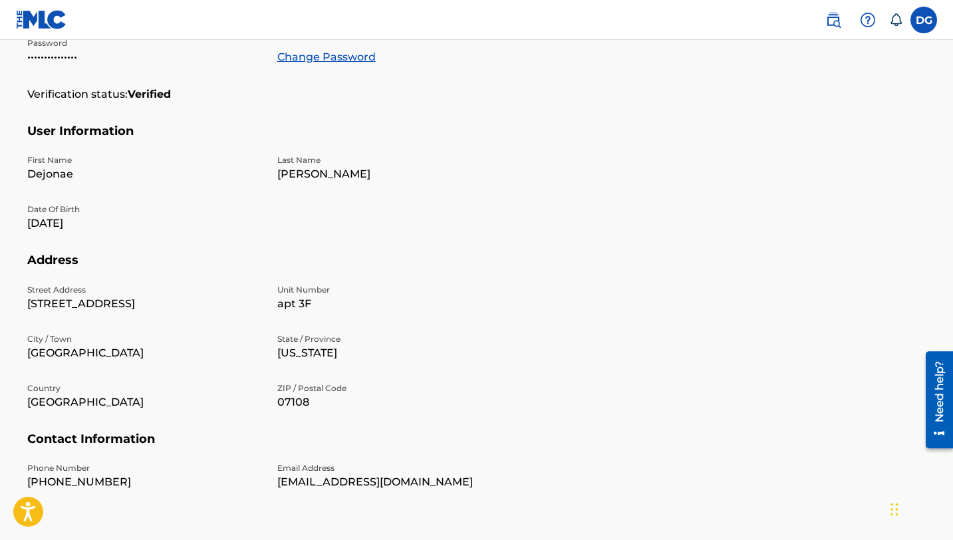
scroll to position [355, 0]
